Goal: Information Seeking & Learning: Compare options

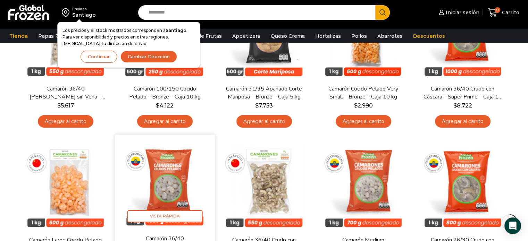
scroll to position [231, 0]
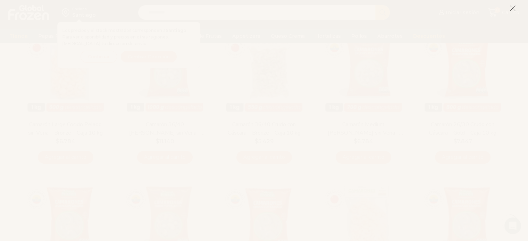
click at [514, 8] on icon at bounding box center [513, 8] width 6 height 6
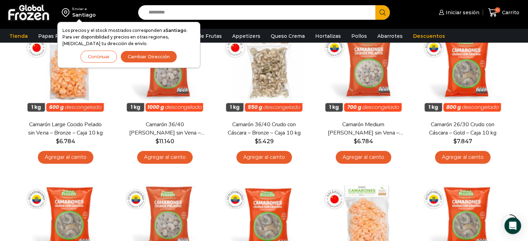
click at [89, 56] on button "Continuar" at bounding box center [99, 57] width 36 height 12
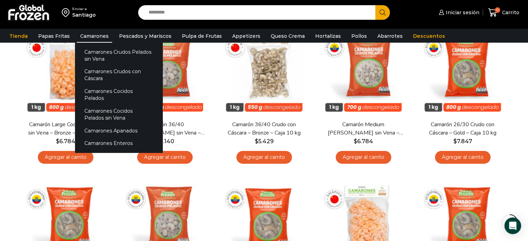
click at [93, 33] on link "Camarones" at bounding box center [94, 36] width 35 height 13
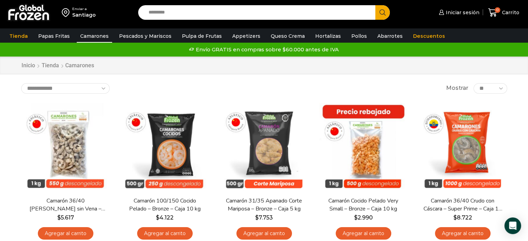
click at [475, 46] on div "Envío GRATIS en compras sobre $60.000 antes de IVA Envío GRATIS en compras sobr…" at bounding box center [264, 49] width 526 height 10
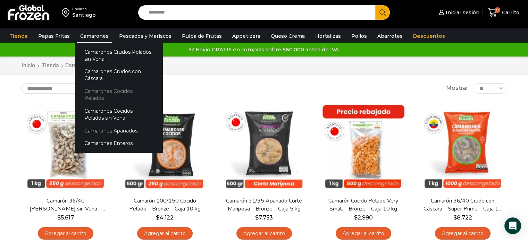
click at [145, 90] on link "Camarones Cocidos Pelados" at bounding box center [119, 95] width 88 height 20
click at [128, 90] on link "Camarones Cocidos Pelados" at bounding box center [119, 95] width 88 height 20
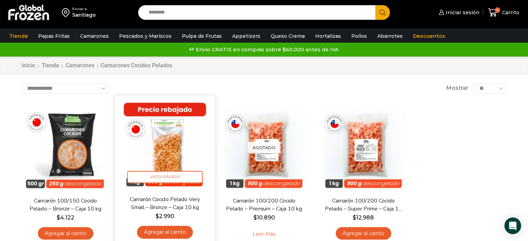
click at [169, 147] on img at bounding box center [165, 146] width 90 height 90
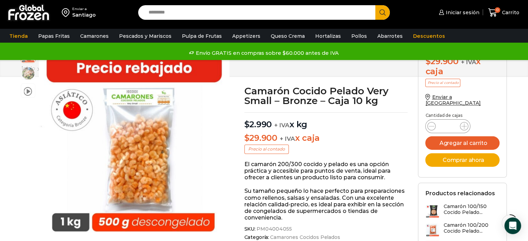
scroll to position [116, 0]
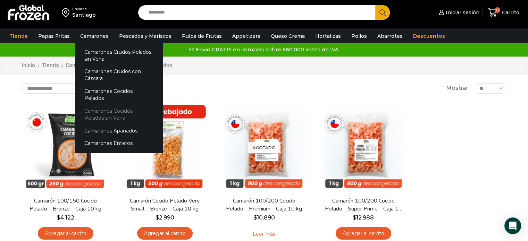
click at [137, 105] on link "Camarones Cocidos Pelados sin Vena" at bounding box center [119, 115] width 88 height 20
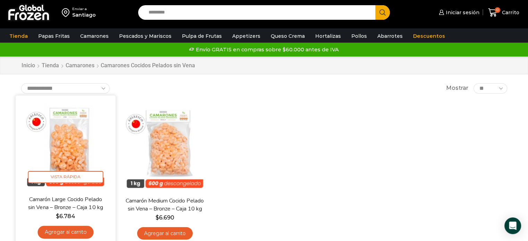
click at [78, 142] on img at bounding box center [66, 146] width 90 height 90
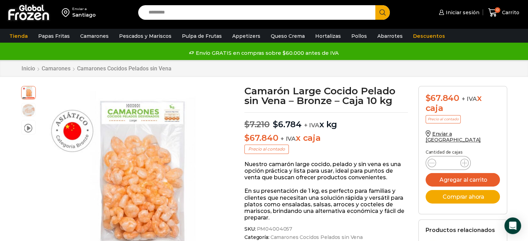
drag, startPoint x: 340, startPoint y: 241, endPoint x: 353, endPoint y: 254, distance: 17.9
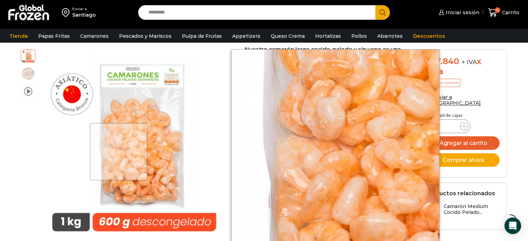
scroll to position [116, 0]
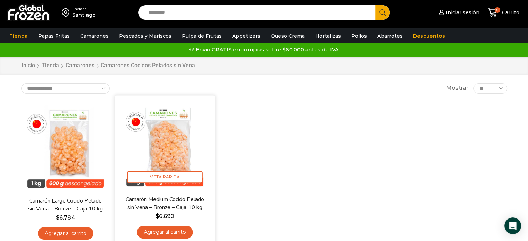
click at [174, 148] on img at bounding box center [165, 146] width 90 height 90
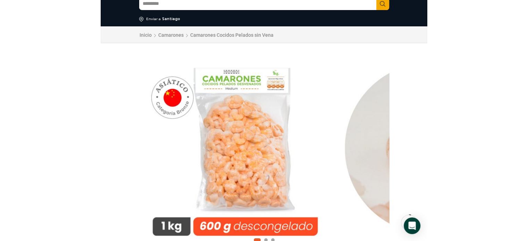
scroll to position [45, 0]
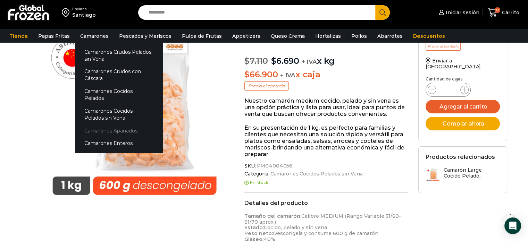
click at [114, 127] on link "Camarones Apanados" at bounding box center [119, 130] width 88 height 13
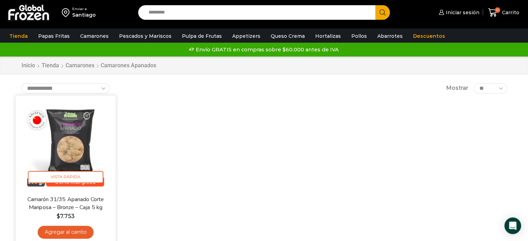
click at [100, 134] on img at bounding box center [66, 146] width 90 height 90
click at [104, 140] on img at bounding box center [66, 146] width 90 height 90
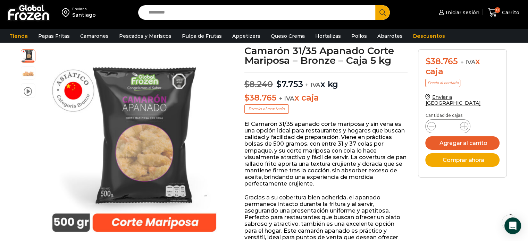
scroll to position [48, 0]
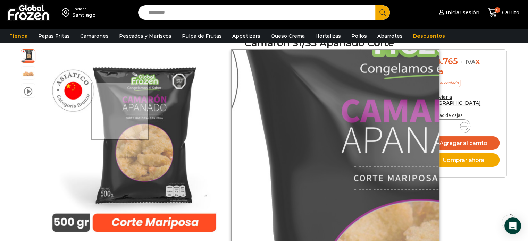
click at [121, 111] on div at bounding box center [119, 111] width 57 height 57
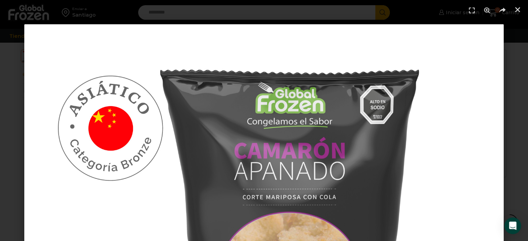
scroll to position [279, 0]
click at [473, 9] on icon "Pantalla completa" at bounding box center [472, 10] width 10 height 10
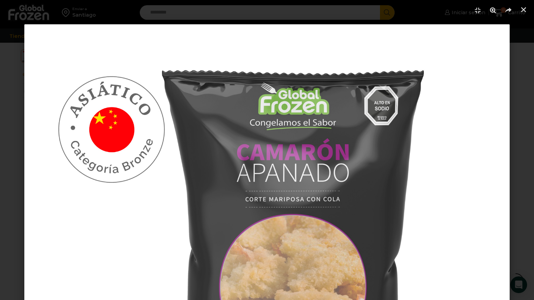
click at [495, 11] on icon "Zoom" at bounding box center [492, 10] width 10 height 10
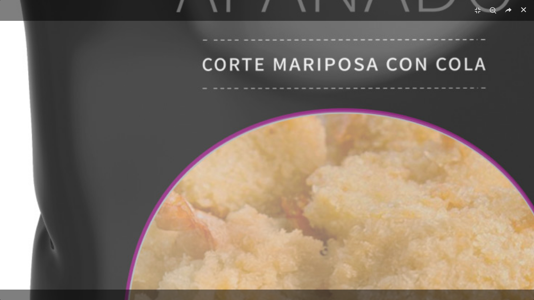
click at [495, 11] on icon "Zoom" at bounding box center [492, 10] width 10 height 10
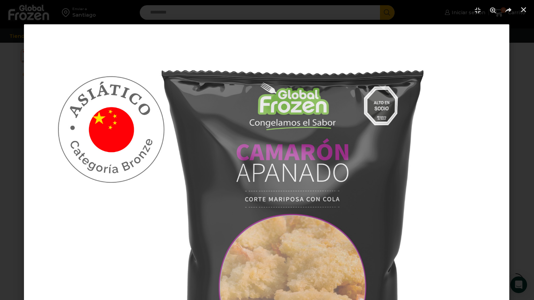
click at [389, 83] on img "1 / 1" at bounding box center [266, 266] width 485 height 485
click at [407, 140] on img "1 / 1" at bounding box center [266, 266] width 485 height 485
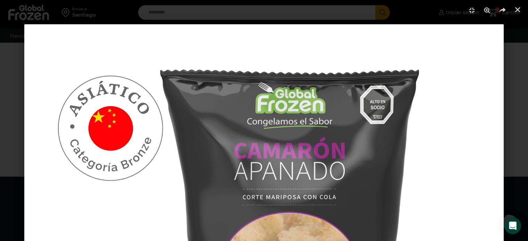
scroll to position [786, 0]
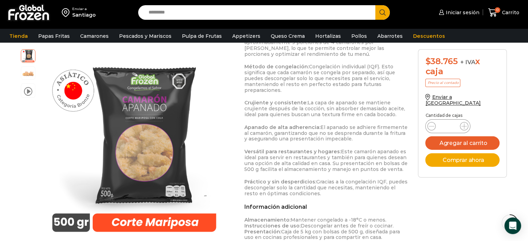
scroll to position [323, 0]
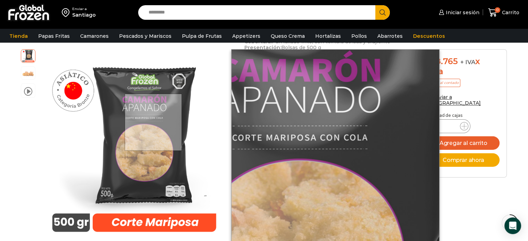
click at [154, 123] on div at bounding box center [153, 122] width 57 height 57
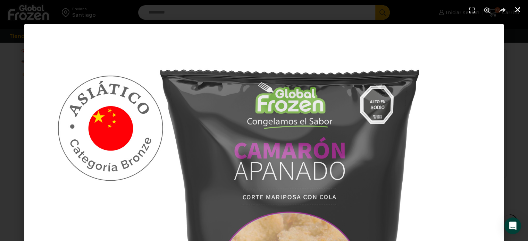
click at [516, 5] on link "Cerrar (Esc)" at bounding box center [518, 10] width 10 height 10
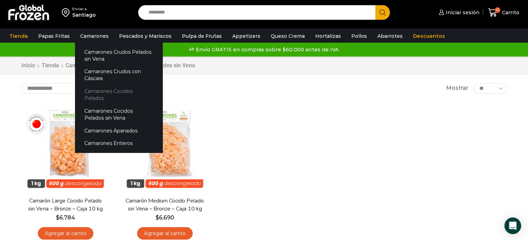
click at [122, 90] on link "Camarones Cocidos Pelados" at bounding box center [119, 95] width 88 height 20
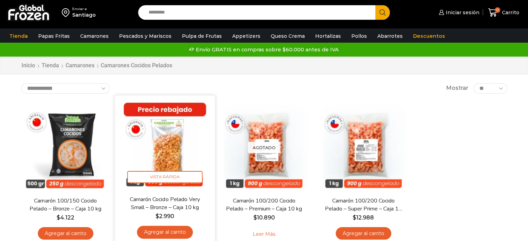
click at [172, 149] on img at bounding box center [165, 146] width 90 height 90
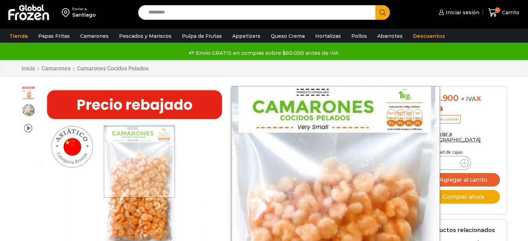
drag, startPoint x: 0, startPoint y: 0, endPoint x: 140, endPoint y: 162, distance: 214.2
click at [140, 162] on div at bounding box center [140, 162] width 72 height 72
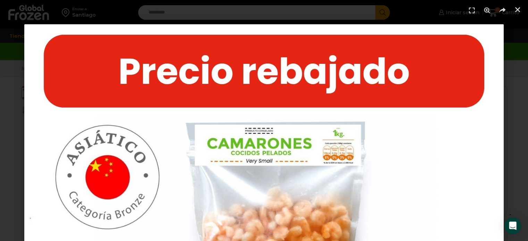
scroll to position [116, 0]
click at [520, 10] on icon "Cerrar (Esc)" at bounding box center [517, 9] width 7 height 7
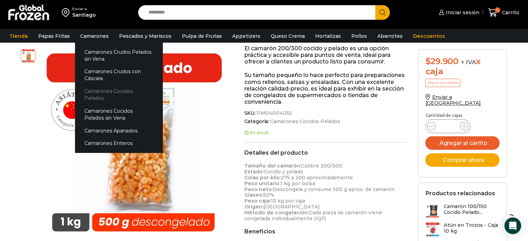
click at [136, 96] on link "Camarones Cocidos Pelados" at bounding box center [119, 95] width 88 height 20
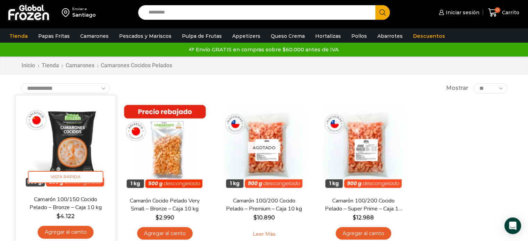
click at [69, 132] on img at bounding box center [66, 146] width 90 height 90
click at [96, 151] on img at bounding box center [66, 146] width 90 height 90
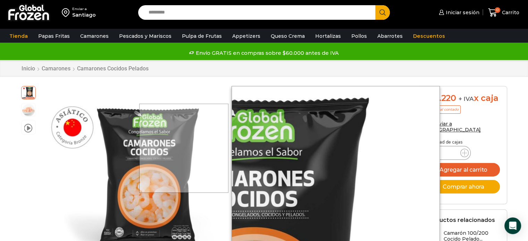
click at [178, 149] on div at bounding box center [183, 148] width 89 height 89
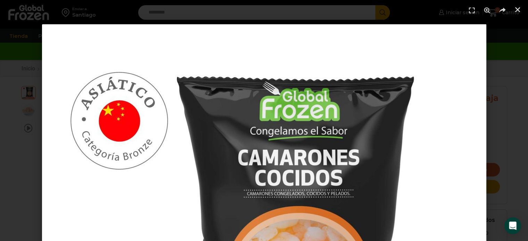
click at [524, 9] on header at bounding box center [264, 10] width 528 height 21
click at [520, 9] on icon "Cerrar (Esc)" at bounding box center [517, 9] width 7 height 7
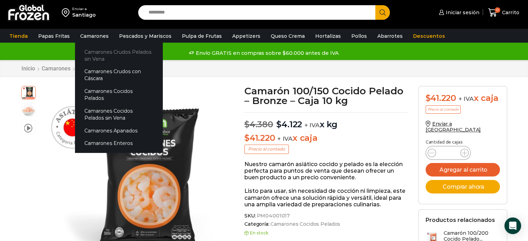
click at [132, 50] on link "Camarones Crudos Pelados sin Vena" at bounding box center [119, 56] width 88 height 20
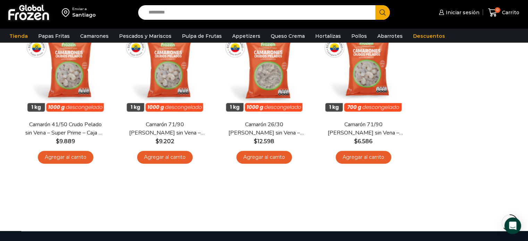
scroll to position [116, 0]
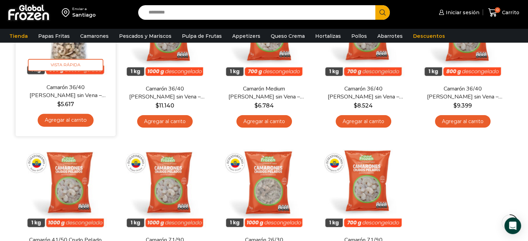
click at [83, 48] on img at bounding box center [66, 34] width 90 height 90
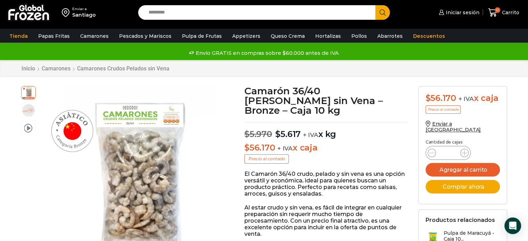
click at [139, 151] on div at bounding box center [129, 181] width 191 height 191
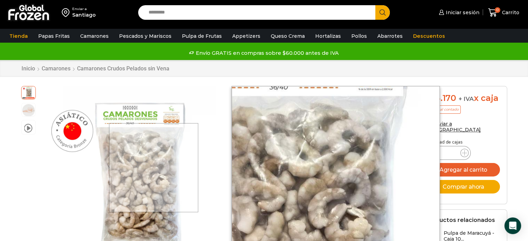
click at [154, 167] on div at bounding box center [153, 167] width 89 height 89
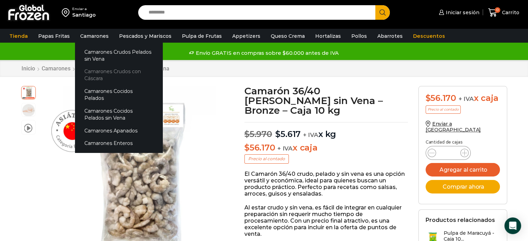
click at [133, 69] on link "Camarones Crudos con Cáscara" at bounding box center [119, 75] width 88 height 20
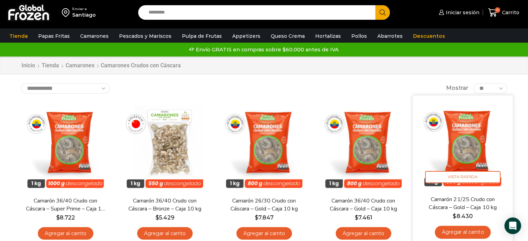
click at [472, 133] on img at bounding box center [463, 146] width 90 height 90
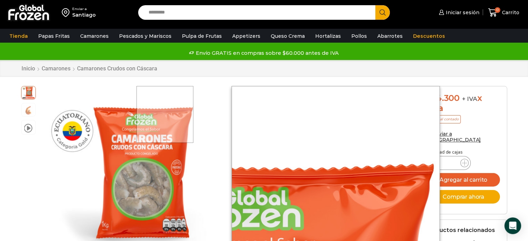
click at [161, 143] on div at bounding box center [165, 114] width 57 height 57
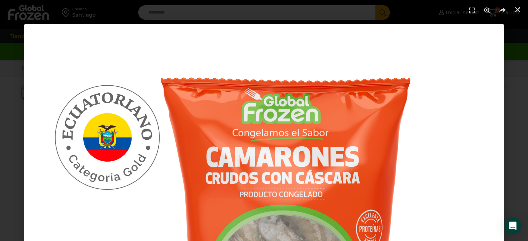
click at [516, 5] on link "Cerrar (Esc)" at bounding box center [518, 10] width 10 height 10
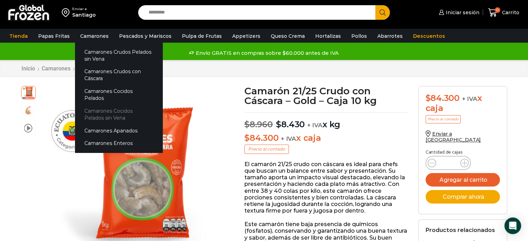
click at [113, 109] on link "Camarones Cocidos Pelados sin Vena" at bounding box center [119, 115] width 88 height 20
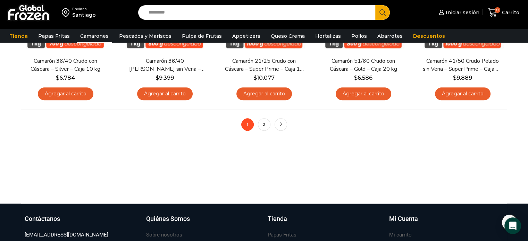
scroll to position [695, 0]
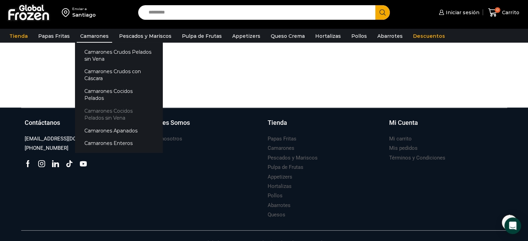
click at [138, 108] on link "Camarones Cocidos Pelados sin Vena" at bounding box center [119, 115] width 88 height 20
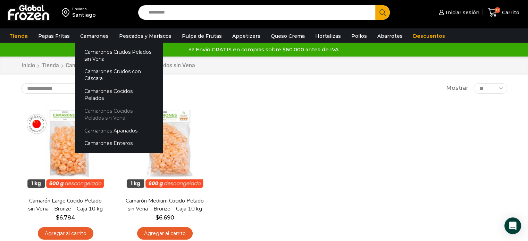
click at [129, 108] on link "Camarones Cocidos Pelados sin Vena" at bounding box center [119, 115] width 88 height 20
